Goal: Task Accomplishment & Management: Use online tool/utility

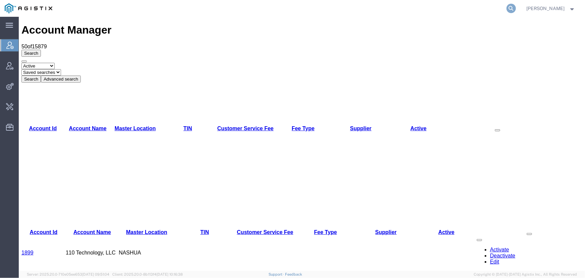
click at [512, 7] on icon at bounding box center [511, 8] width 9 height 9
type input "6115353462"
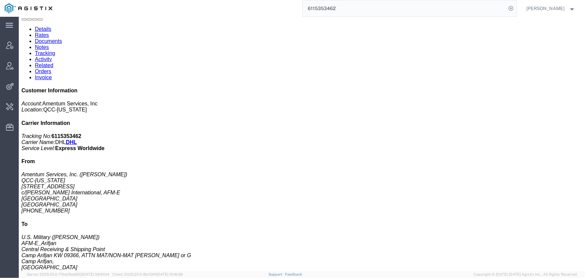
scroll to position [61, 0]
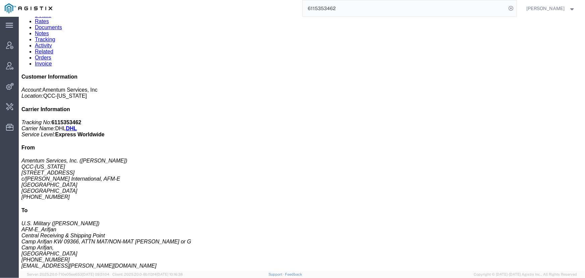
click h3 "BRAIN PAX,ASSEMBLY"
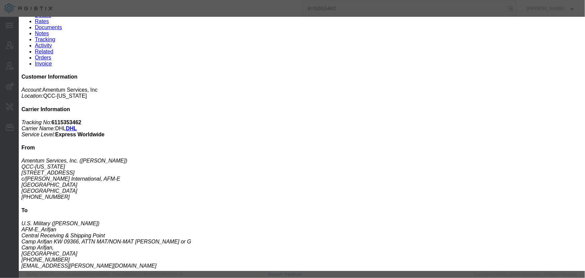
click icon "button"
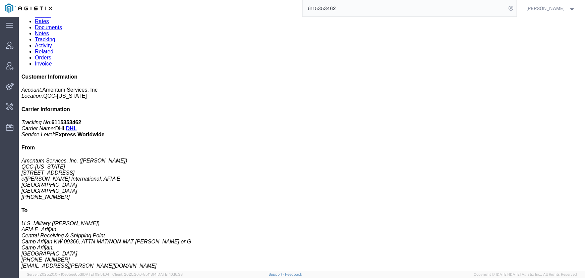
click at [537, 7] on span "[PERSON_NAME]" at bounding box center [546, 8] width 38 height 7
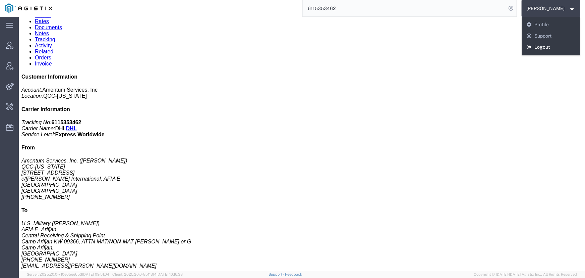
click at [536, 46] on link "Logout" at bounding box center [551, 47] width 59 height 11
